Goal: Information Seeking & Learning: Check status

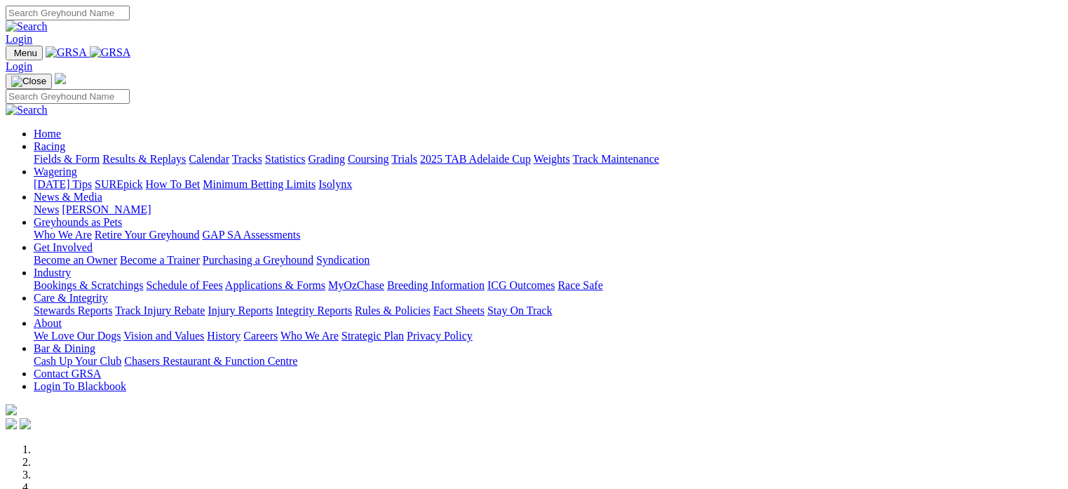
click at [186, 153] on link "Results & Replays" at bounding box center [143, 159] width 83 height 12
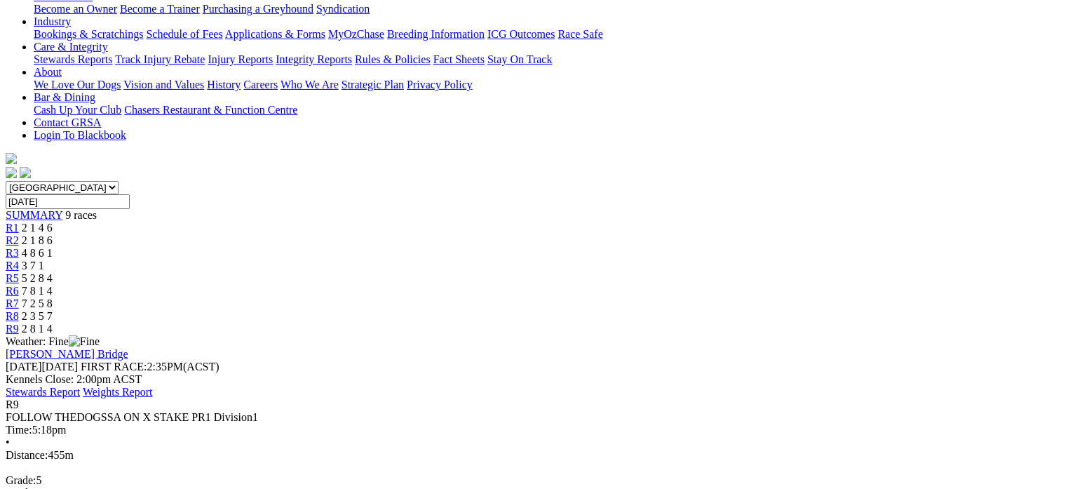
scroll to position [278, 0]
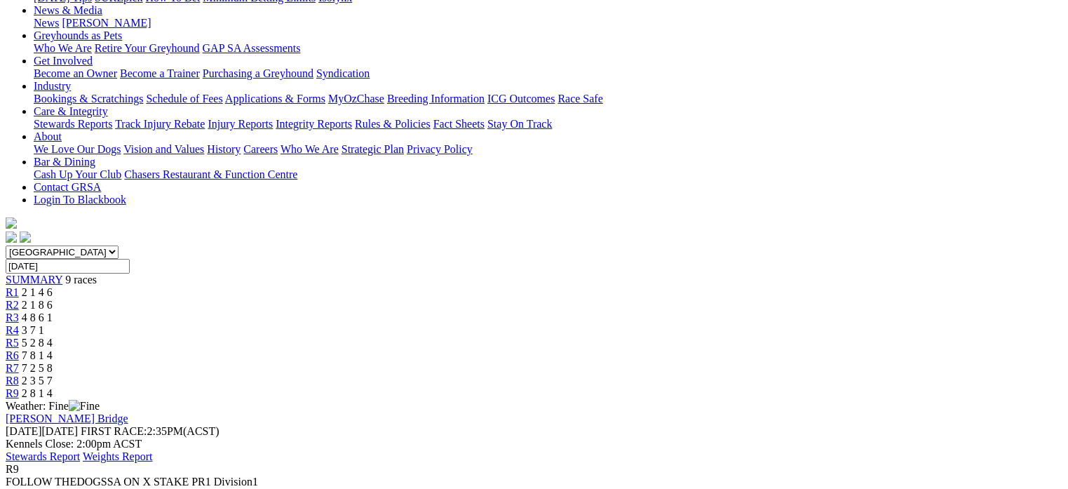
scroll to position [180, 0]
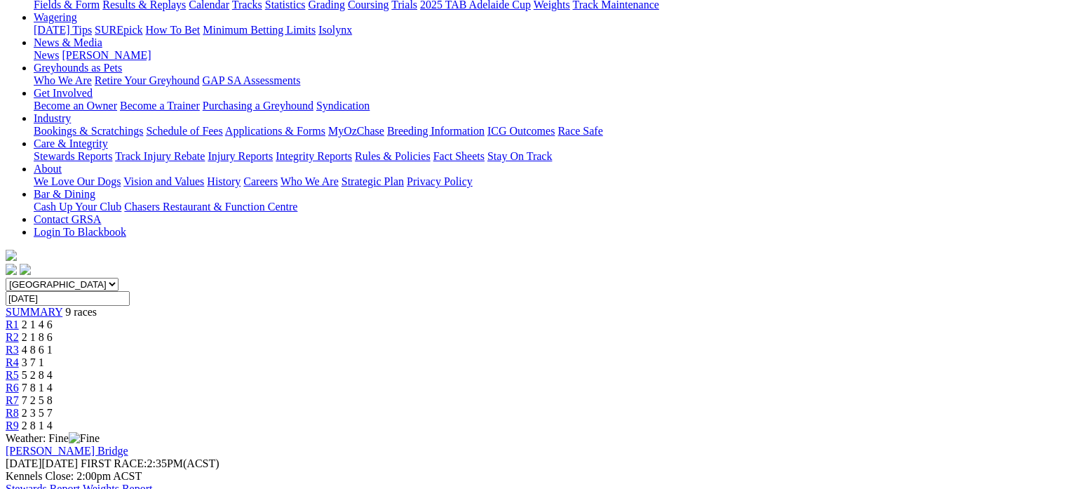
click at [816, 407] on div "R8 2 3 5 7" at bounding box center [534, 413] width 1057 height 13
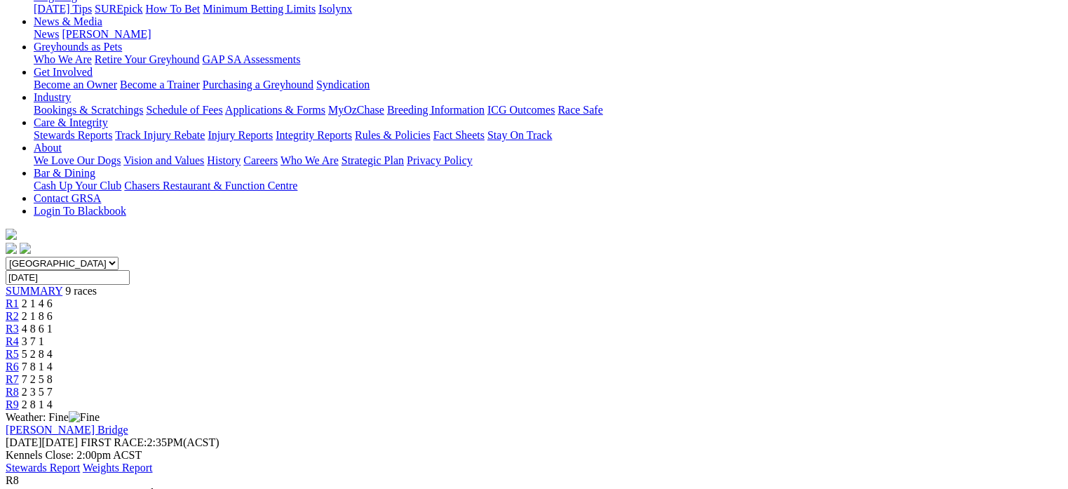
scroll to position [196, 0]
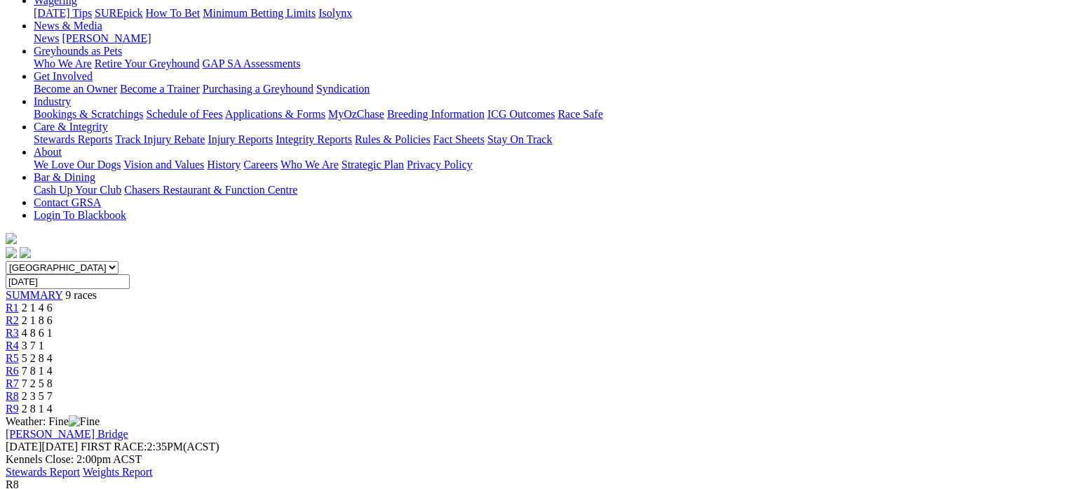
click at [53, 377] on span "7 2 5 8" at bounding box center [37, 383] width 31 height 12
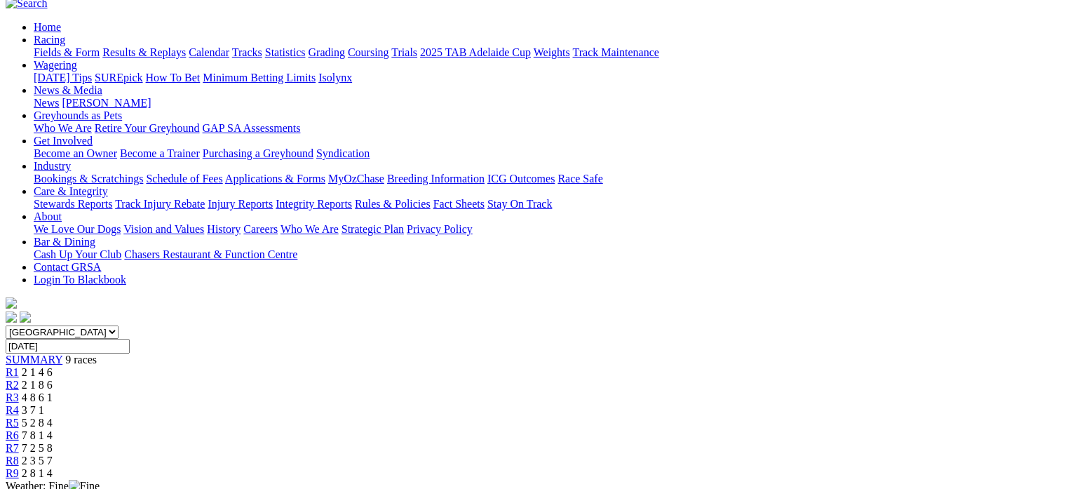
scroll to position [123, 0]
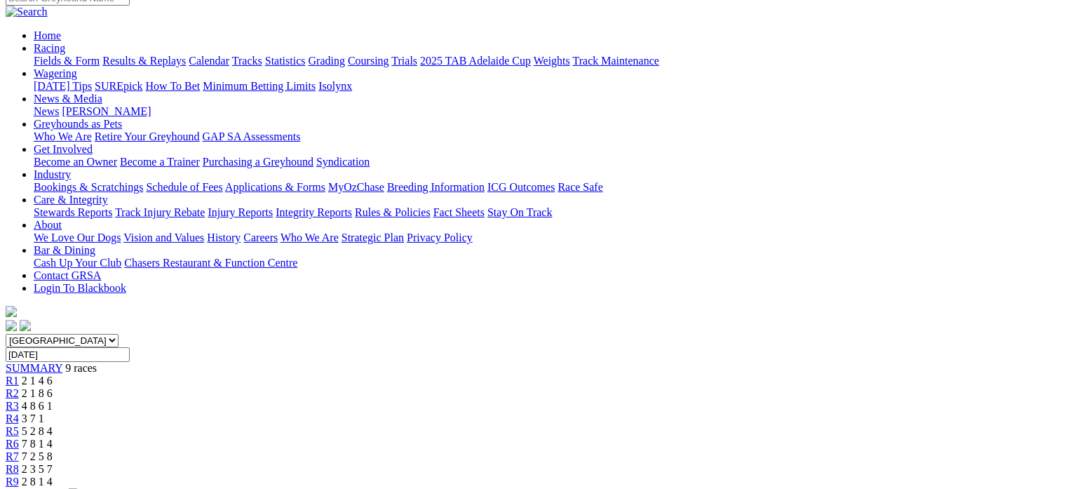
click at [19, 438] on link "R6" at bounding box center [12, 444] width 13 height 12
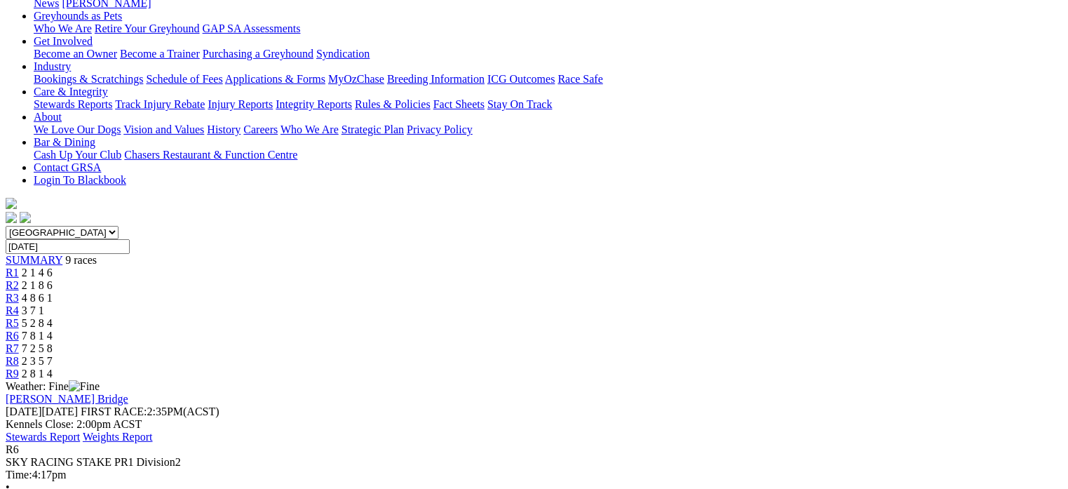
scroll to position [210, 0]
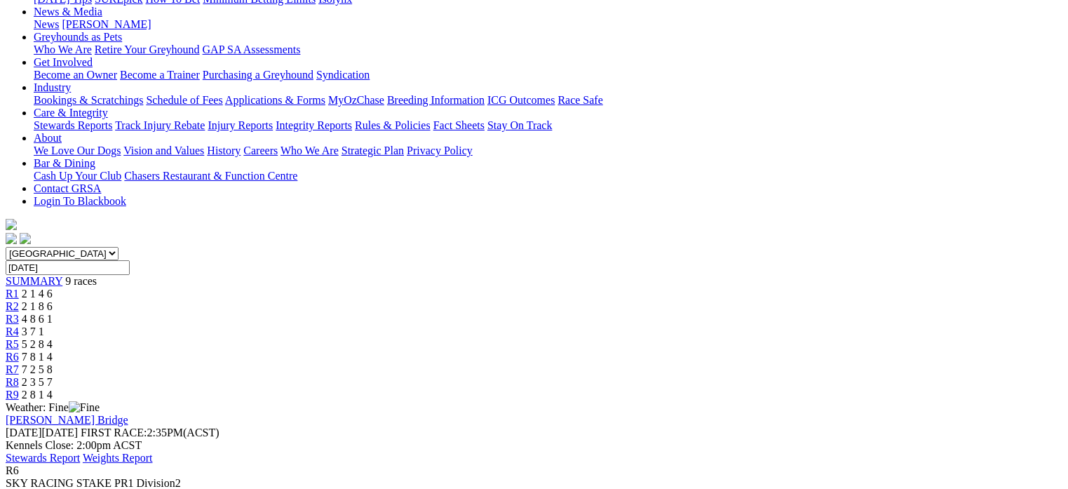
click at [605, 338] on div "R5 5 2 8 4" at bounding box center [534, 344] width 1057 height 13
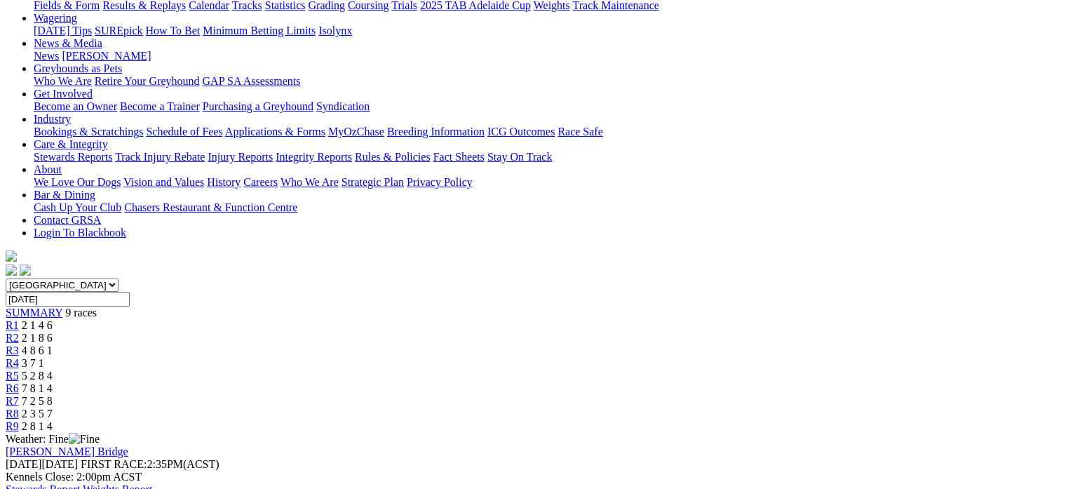
scroll to position [153, 0]
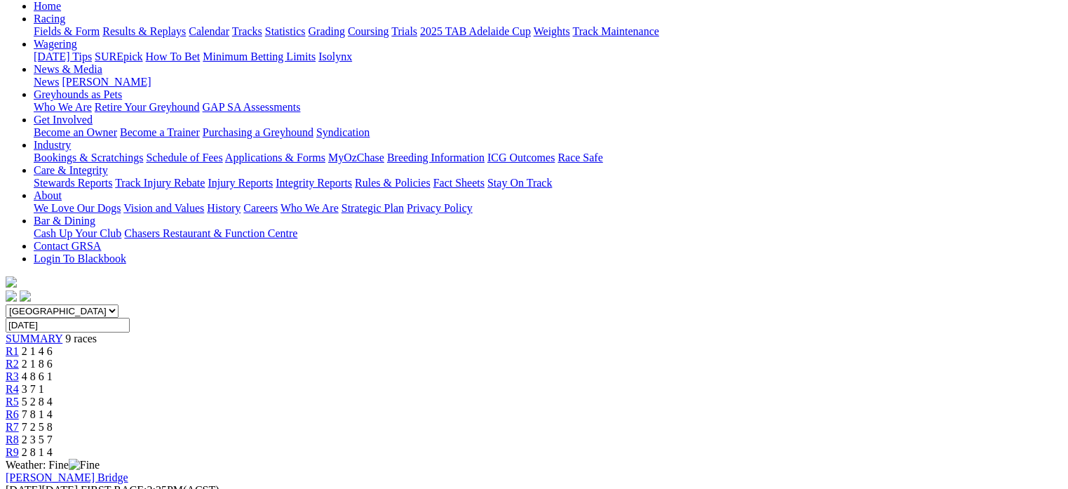
click at [44, 383] on span "3 7 1" at bounding box center [33, 389] width 22 height 12
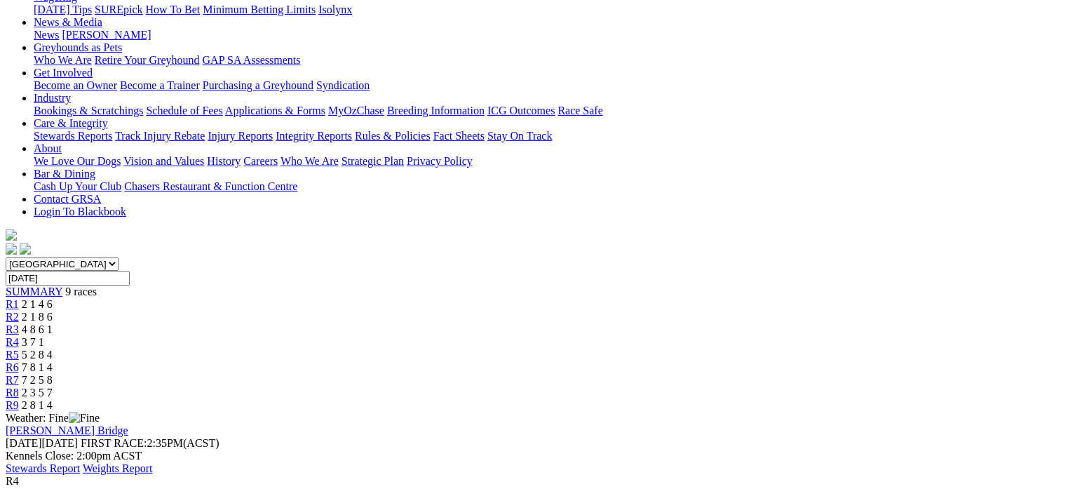
scroll to position [198, 0]
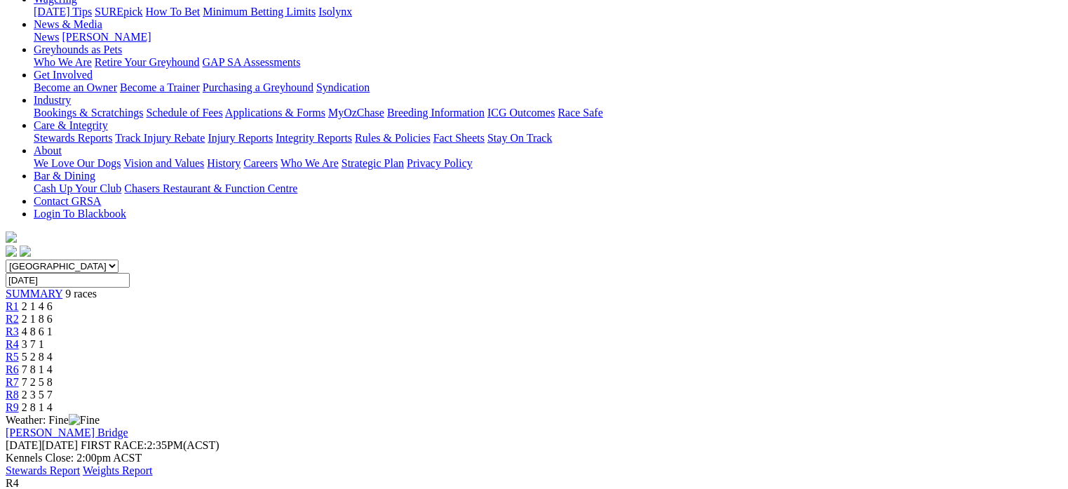
click at [19, 325] on link "R3" at bounding box center [12, 331] width 13 height 12
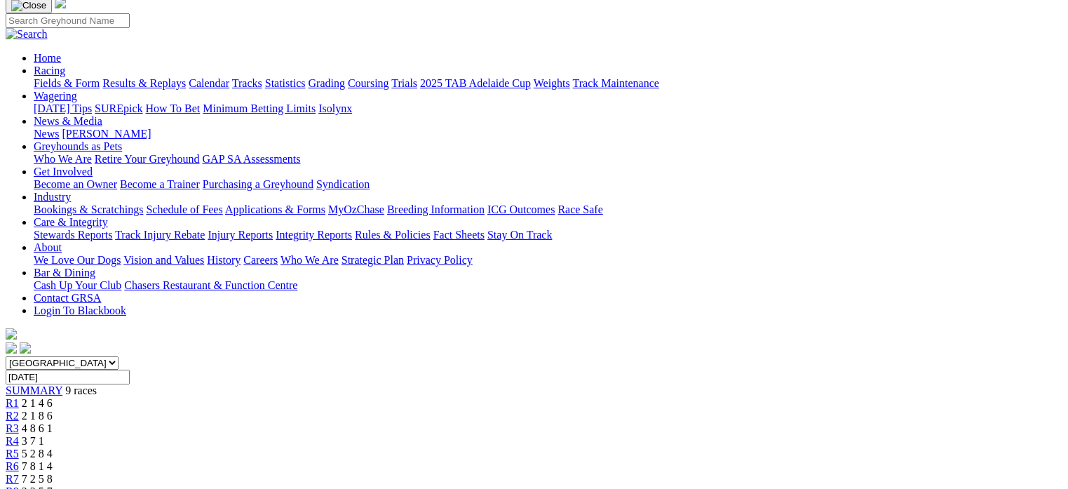
scroll to position [103, 0]
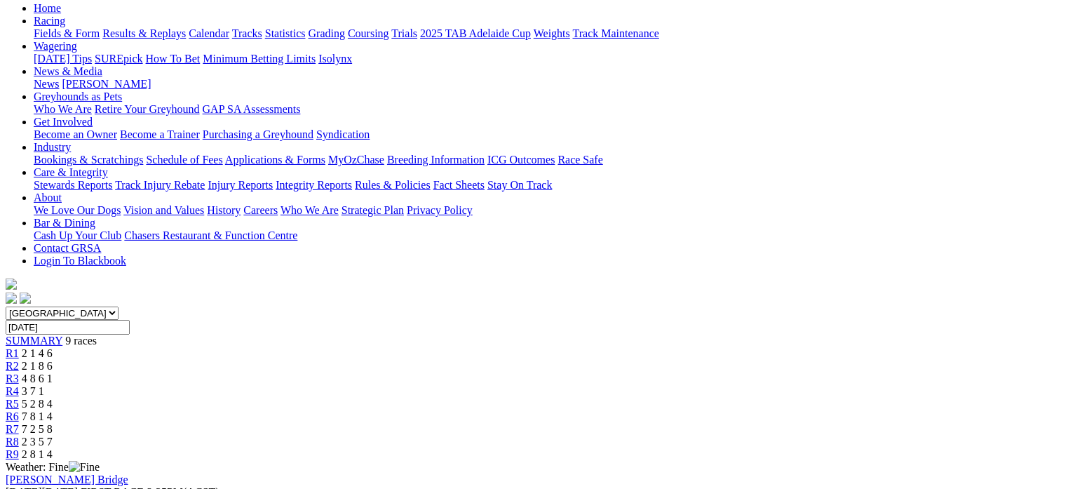
scroll to position [152, 0]
click at [53, 358] on span "2 1 8 6" at bounding box center [37, 364] width 31 height 12
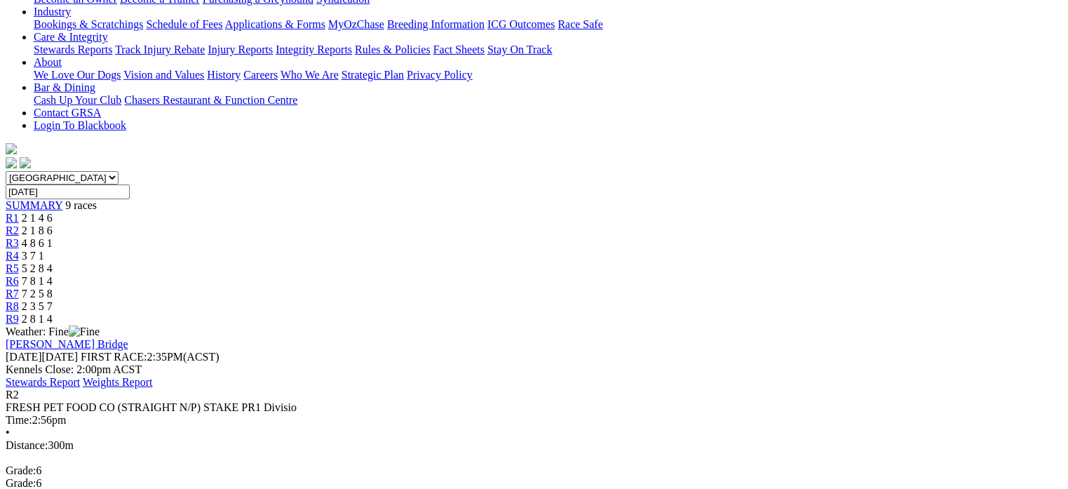
scroll to position [288, 0]
